Goal: Information Seeking & Learning: Learn about a topic

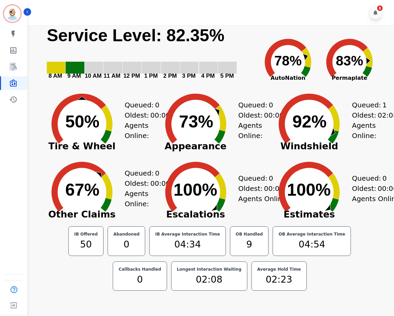
click at [121, 94] on icon "Created with Highcharts 10.3.3 50% ​ 50%" at bounding box center [81, 119] width 85 height 68
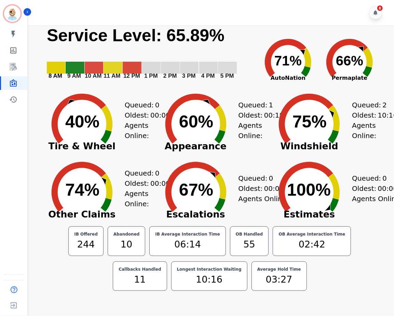
click at [73, 87] on icon "Created with Highcharts 10.3.3 40% ​ 40%" at bounding box center [81, 119] width 85 height 68
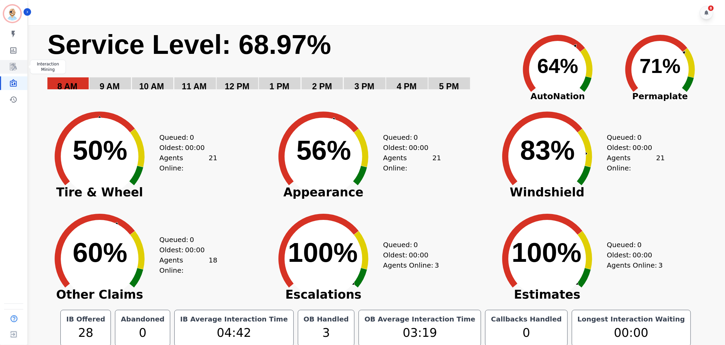
click at [16, 63] on icon "Sidebar" at bounding box center [13, 67] width 8 height 8
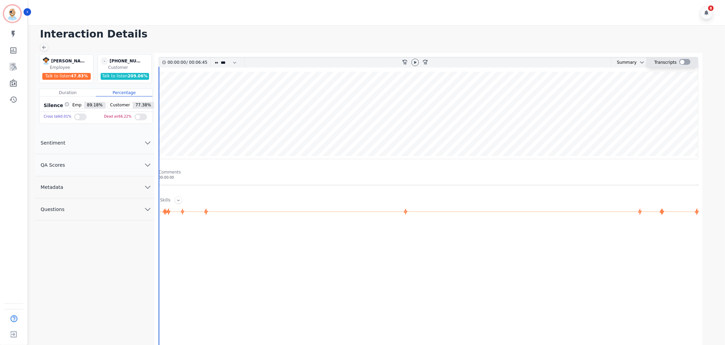
click at [683, 62] on div at bounding box center [685, 62] width 11 height 6
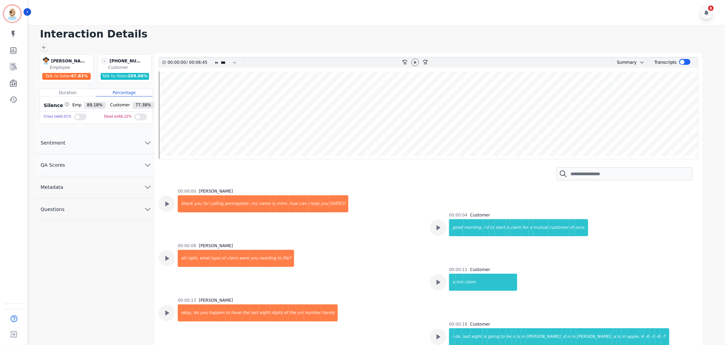
click at [480, 37] on h1 "Interaction Details" at bounding box center [379, 34] width 679 height 12
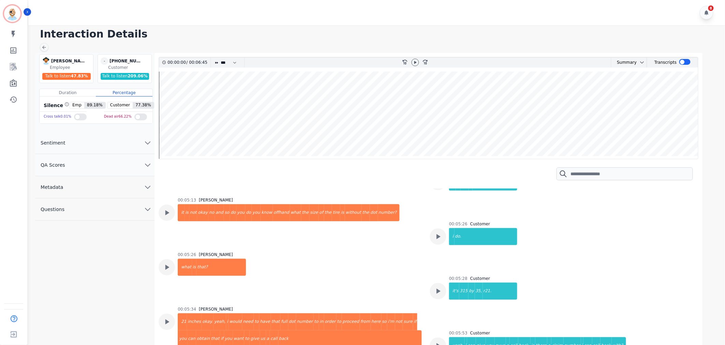
scroll to position [1176, 0]
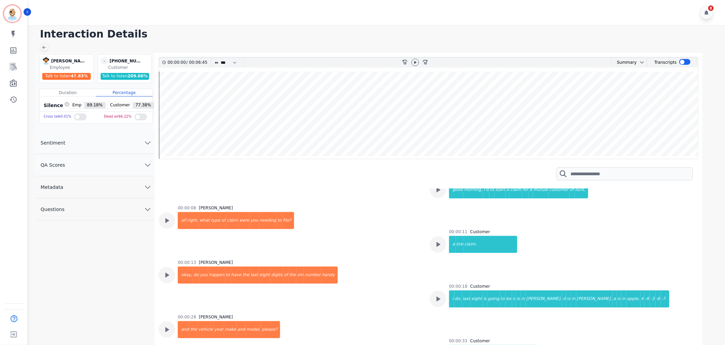
scroll to position [0, 0]
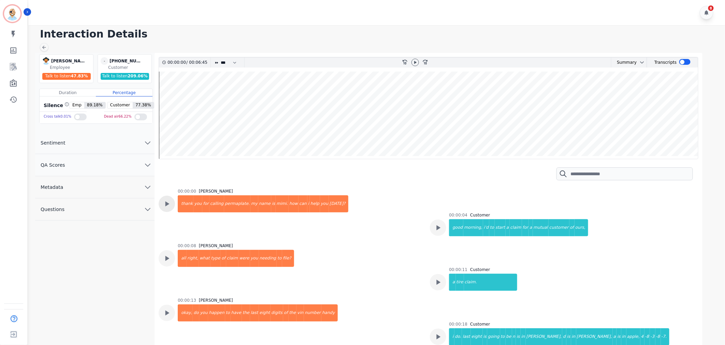
click at [171, 202] on div at bounding box center [167, 204] width 16 height 16
drag, startPoint x: 138, startPoint y: 60, endPoint x: 115, endPoint y: 62, distance: 23.0
click at [115, 62] on div "+12242886387" at bounding box center [127, 61] width 34 height 8
copy div "2242886387"
click at [198, 17] on div "8" at bounding box center [377, 12] width 699 height 25
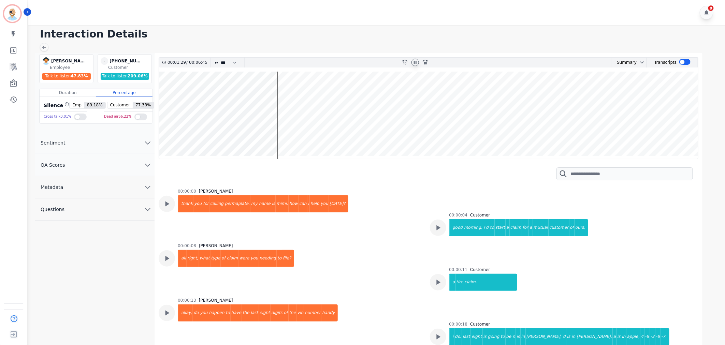
click at [414, 60] on icon at bounding box center [415, 62] width 5 height 5
click at [213, 14] on div "8" at bounding box center [377, 12] width 699 height 25
drag, startPoint x: 139, startPoint y: 62, endPoint x: 114, endPoint y: 63, distance: 24.6
click at [114, 63] on div "+12242886387" at bounding box center [127, 61] width 34 height 8
copy div "2242886387"
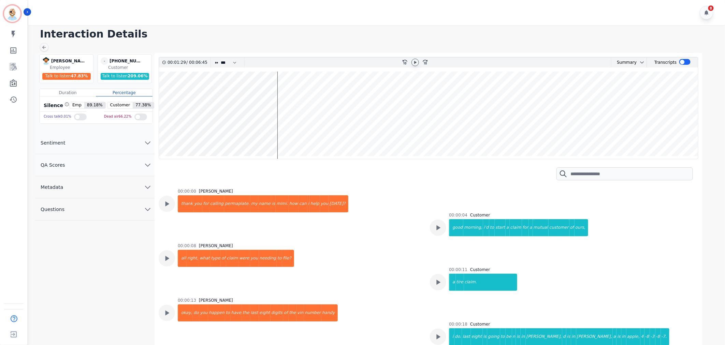
click at [174, 14] on div "8" at bounding box center [377, 12] width 699 height 25
drag, startPoint x: 139, startPoint y: 61, endPoint x: 115, endPoint y: 62, distance: 23.9
click at [115, 62] on div "+12242886387" at bounding box center [127, 61] width 34 height 8
copy div "2242886387"
click at [185, 11] on div "8" at bounding box center [377, 12] width 699 height 25
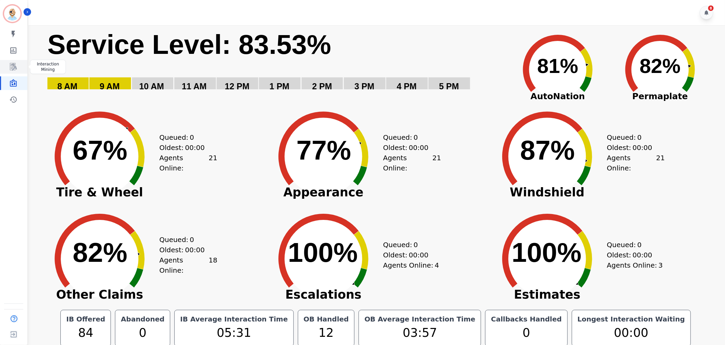
click at [14, 69] on icon "Sidebar" at bounding box center [13, 67] width 8 height 8
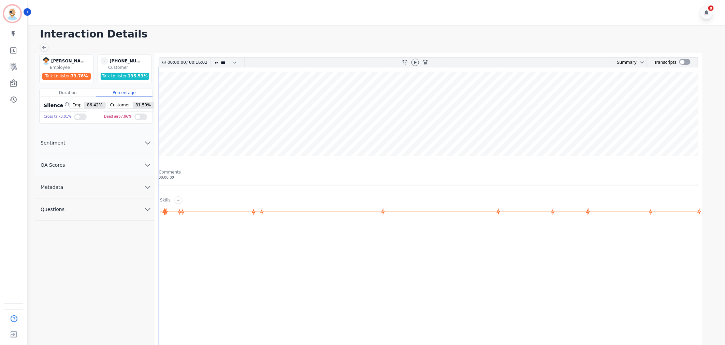
click at [124, 161] on button "QA Scores" at bounding box center [94, 165] width 119 height 22
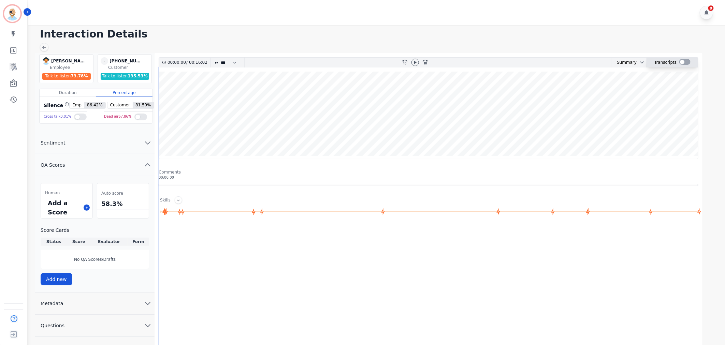
click at [683, 61] on div at bounding box center [685, 62] width 11 height 6
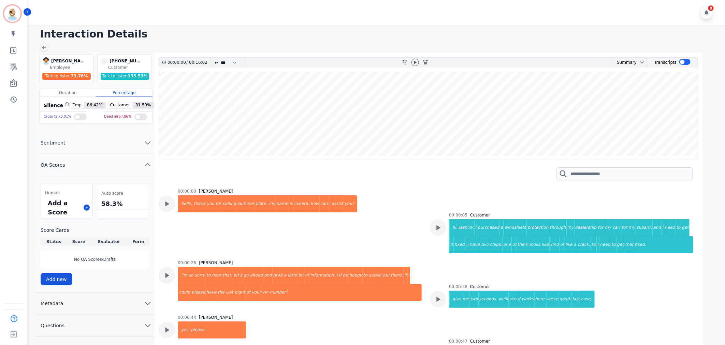
click at [417, 16] on div "8" at bounding box center [377, 12] width 699 height 25
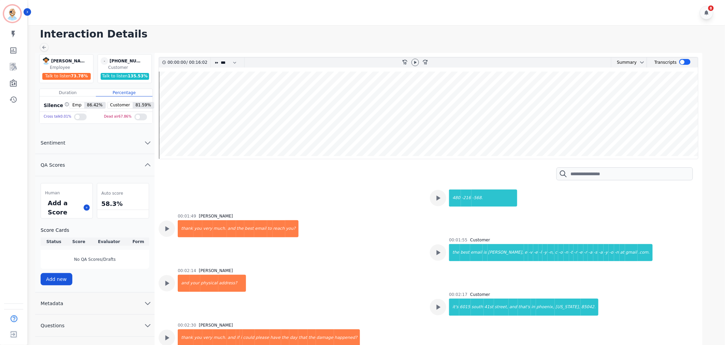
scroll to position [303, 0]
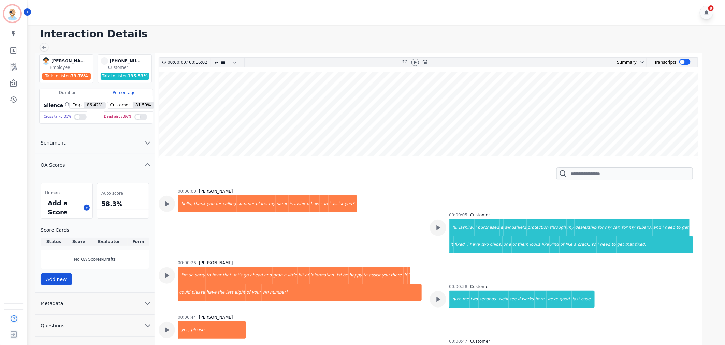
scroll to position [303, 0]
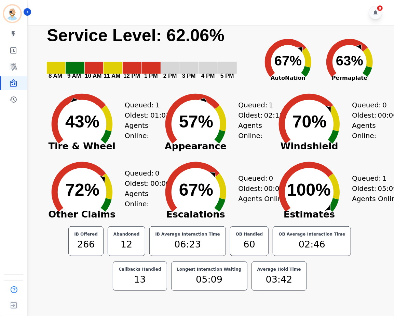
click at [168, 91] on icon "Created with Highcharts 10.3.3 57% ​ 57%" at bounding box center [195, 119] width 85 height 68
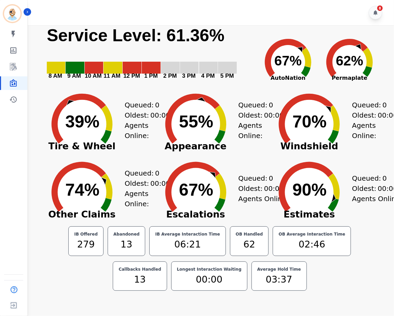
click at [207, 100] on icon at bounding box center [192, 119] width 54 height 50
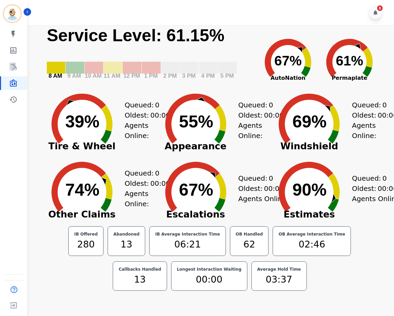
click at [158, 121] on icon "Created with Highcharts 10.3.3 55% ​ 55%" at bounding box center [195, 119] width 85 height 68
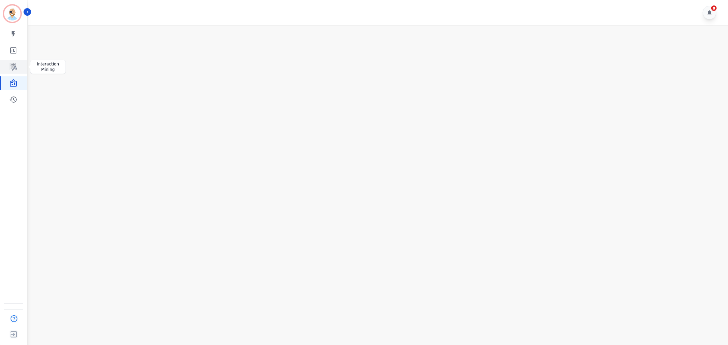
click at [14, 62] on link "Sidebar" at bounding box center [14, 67] width 26 height 14
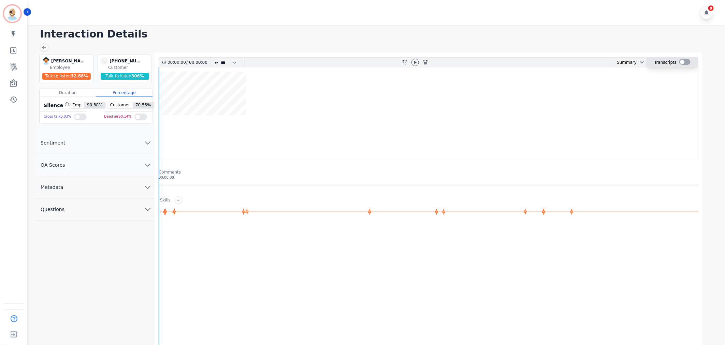
click at [685, 63] on div at bounding box center [685, 62] width 11 height 6
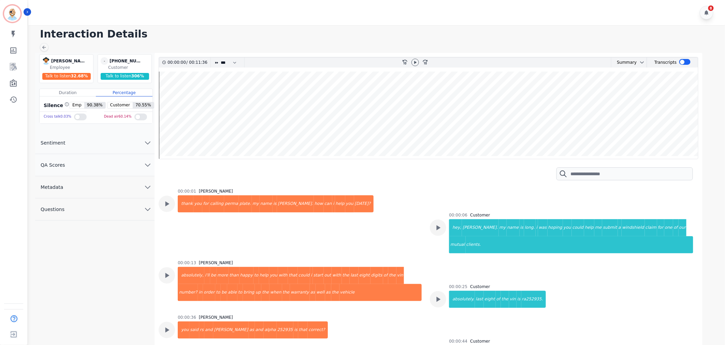
click at [494, 25] on div "8" at bounding box center [377, 12] width 699 height 25
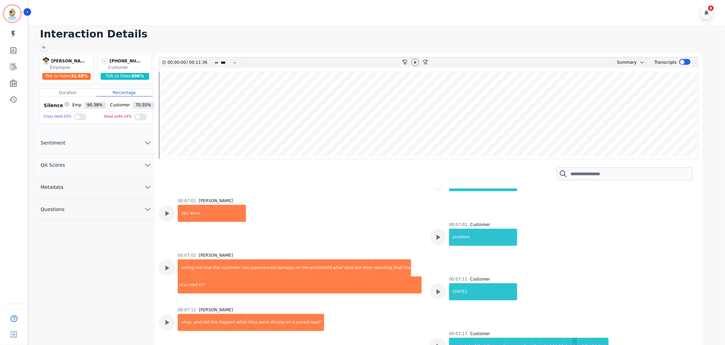
scroll to position [1289, 0]
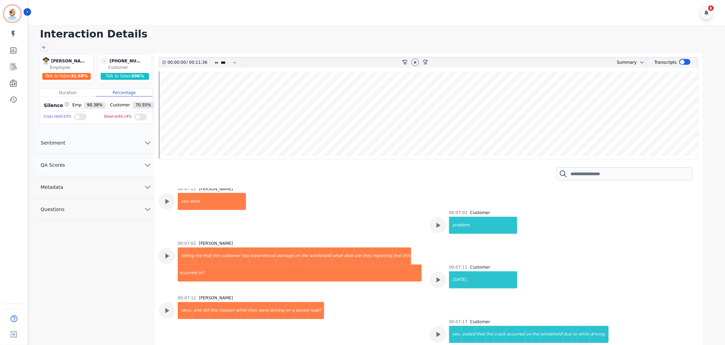
click at [160, 29] on h1 "Interaction Details" at bounding box center [379, 34] width 679 height 12
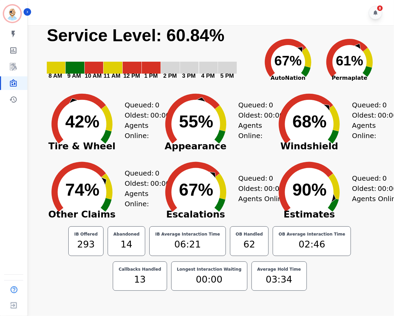
click at [155, 148] on span "Appearance" at bounding box center [195, 146] width 85 height 7
